Goal: Task Accomplishment & Management: Use online tool/utility

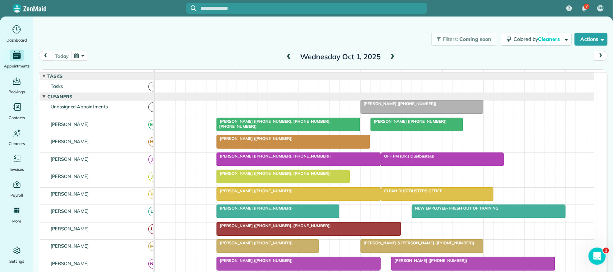
click at [75, 58] on button "button" at bounding box center [79, 56] width 17 height 10
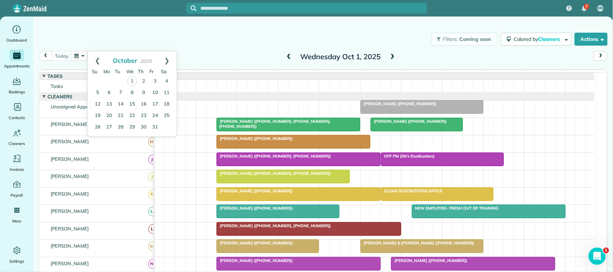
click at [200, 59] on div "[DATE] [DATE]" at bounding box center [323, 58] width 569 height 14
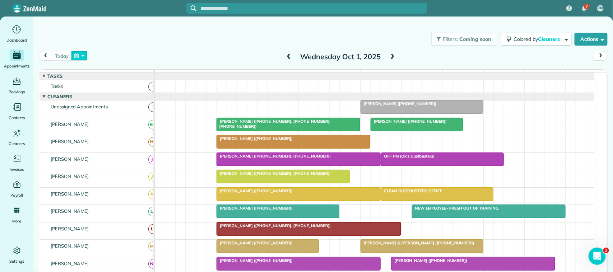
click at [78, 54] on button "button" at bounding box center [79, 56] width 17 height 10
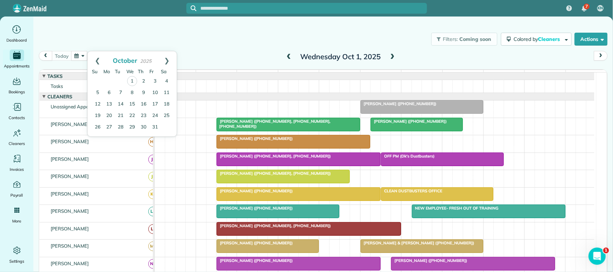
click at [187, 64] on div "[DATE] [DATE]" at bounding box center [323, 58] width 569 height 14
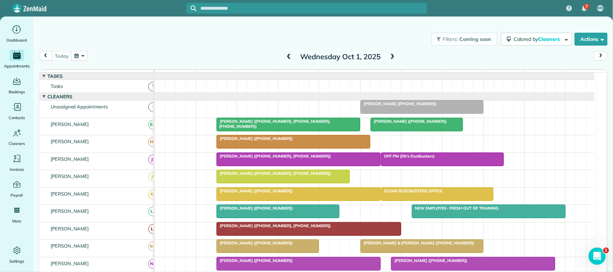
click at [74, 59] on button "button" at bounding box center [79, 56] width 17 height 10
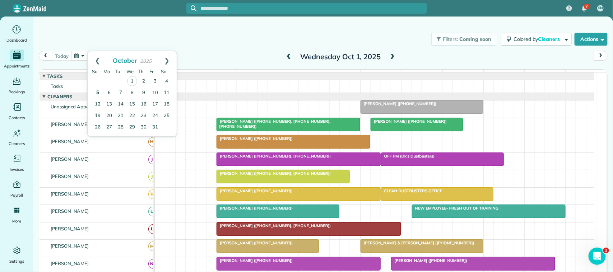
click at [95, 92] on link "5" at bounding box center [97, 92] width 11 height 11
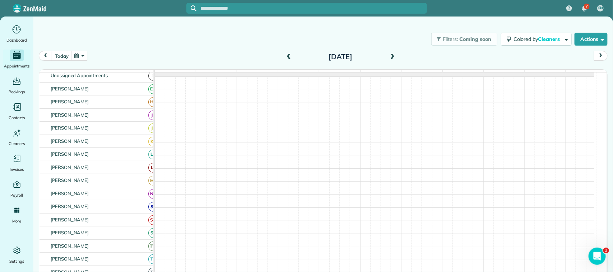
scroll to position [24, 0]
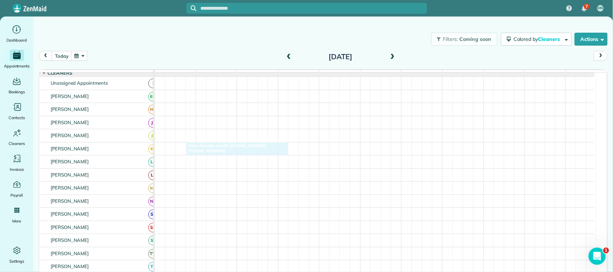
drag, startPoint x: 245, startPoint y: 219, endPoint x: 256, endPoint y: 160, distance: 59.8
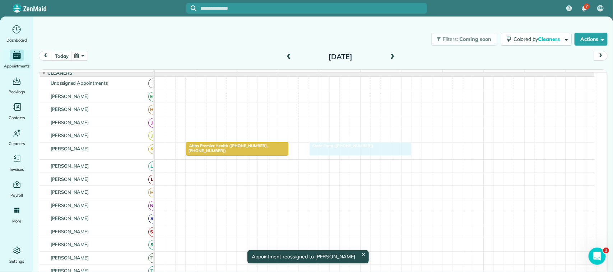
drag, startPoint x: 322, startPoint y: 219, endPoint x: 351, endPoint y: 157, distance: 68.4
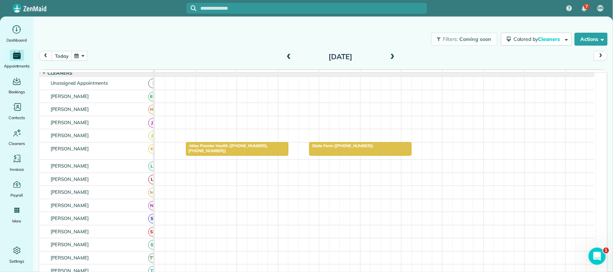
click at [66, 53] on button "today" at bounding box center [62, 56] width 20 height 10
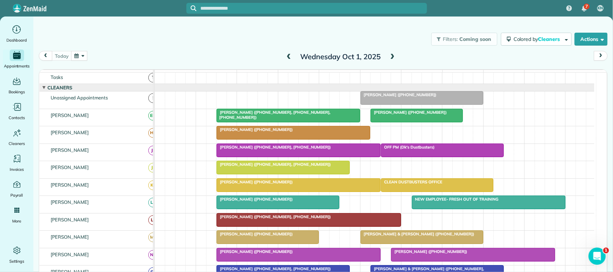
scroll to position [0, 0]
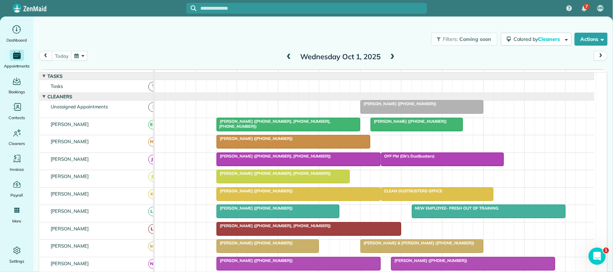
click at [74, 57] on button "button" at bounding box center [79, 56] width 17 height 10
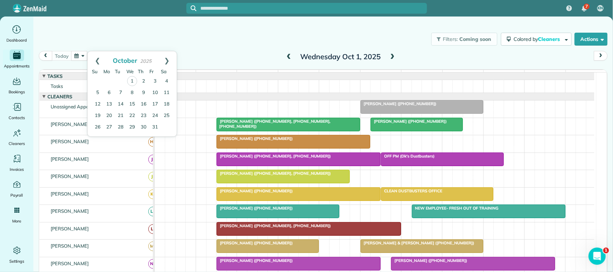
click at [121, 42] on div "Filters: Coming soon Colored by Cleaners Color by Cleaner Color by Team Color b…" at bounding box center [322, 39] width 579 height 24
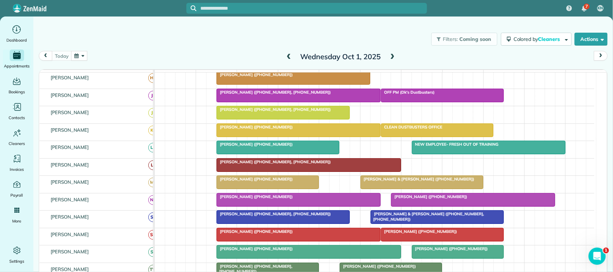
scroll to position [45, 0]
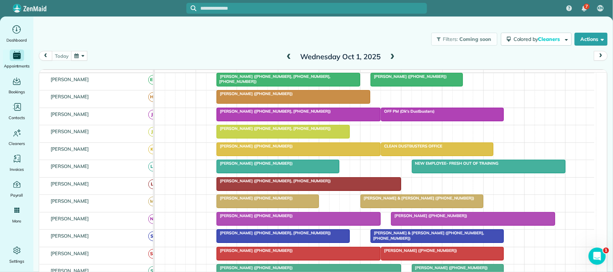
click at [236, 55] on div "[DATE] [DATE]" at bounding box center [323, 58] width 569 height 14
click at [133, 76] on div "function(groupId) { return _("Cleaners"); }" at bounding box center [95, 74] width 113 height 9
click at [88, 59] on div "[DATE] [DATE]" at bounding box center [323, 58] width 569 height 14
click at [87, 57] on button "button" at bounding box center [79, 56] width 17 height 10
click at [167, 63] on link "Next" at bounding box center [167, 60] width 20 height 18
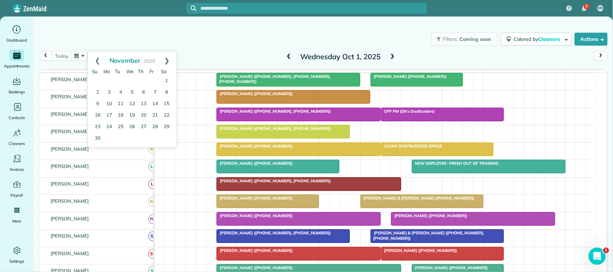
click at [167, 63] on link "Next" at bounding box center [167, 60] width 20 height 18
click at [95, 61] on link "Prev" at bounding box center [98, 60] width 20 height 18
click at [167, 62] on link "Next" at bounding box center [167, 60] width 20 height 18
click at [111, 126] on link "29" at bounding box center [108, 126] width 11 height 11
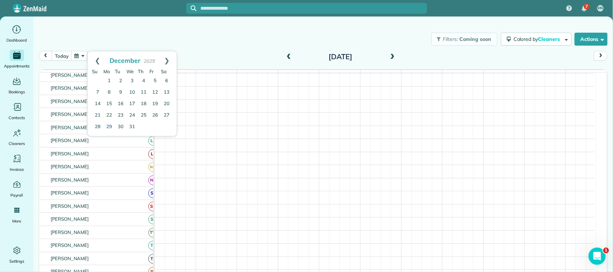
scroll to position [40, 0]
